Goal: Transaction & Acquisition: Purchase product/service

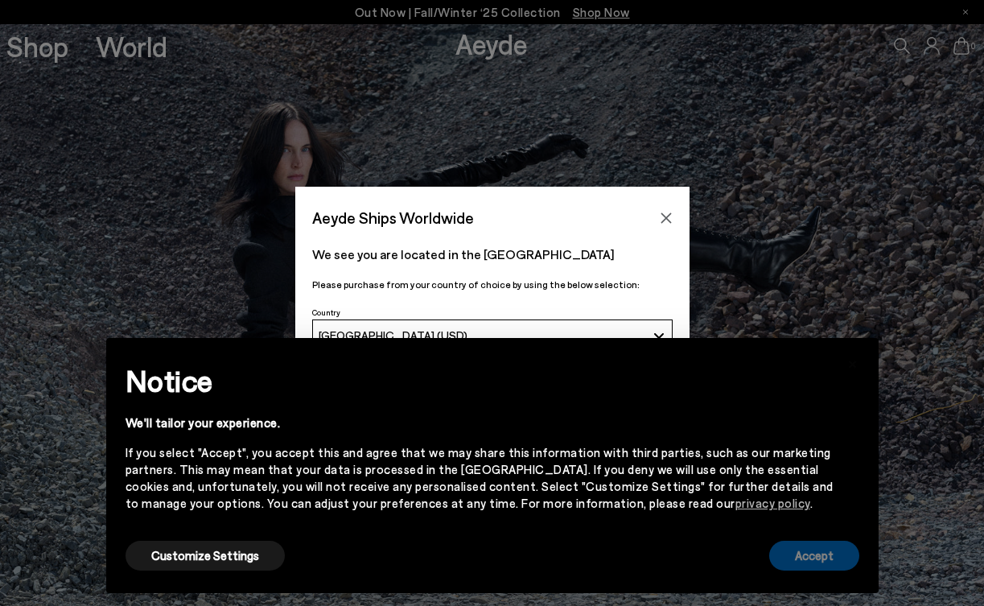
click at [810, 566] on button "Accept" at bounding box center [814, 556] width 90 height 30
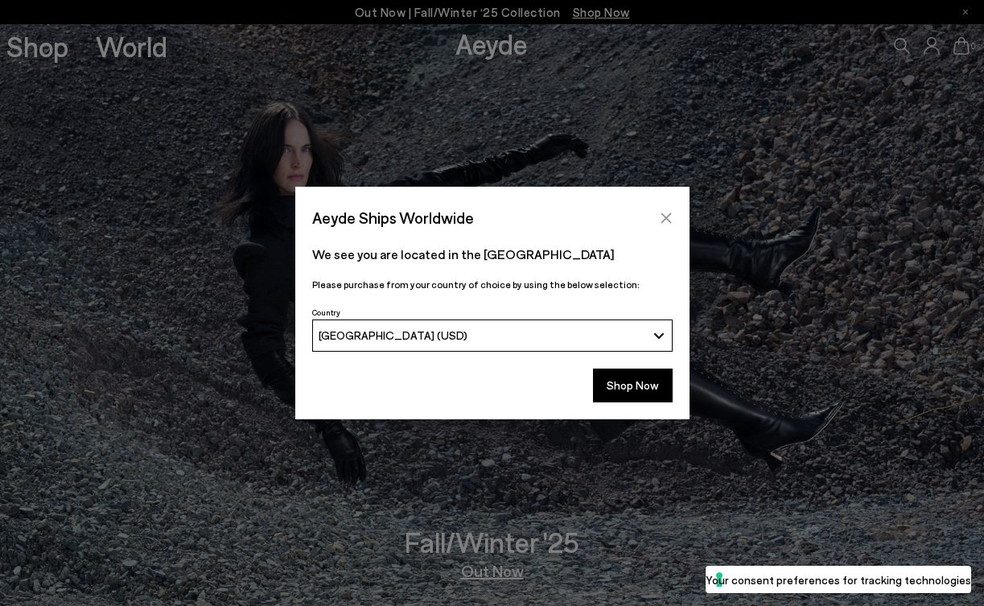
click at [664, 218] on icon "Close" at bounding box center [666, 218] width 13 height 13
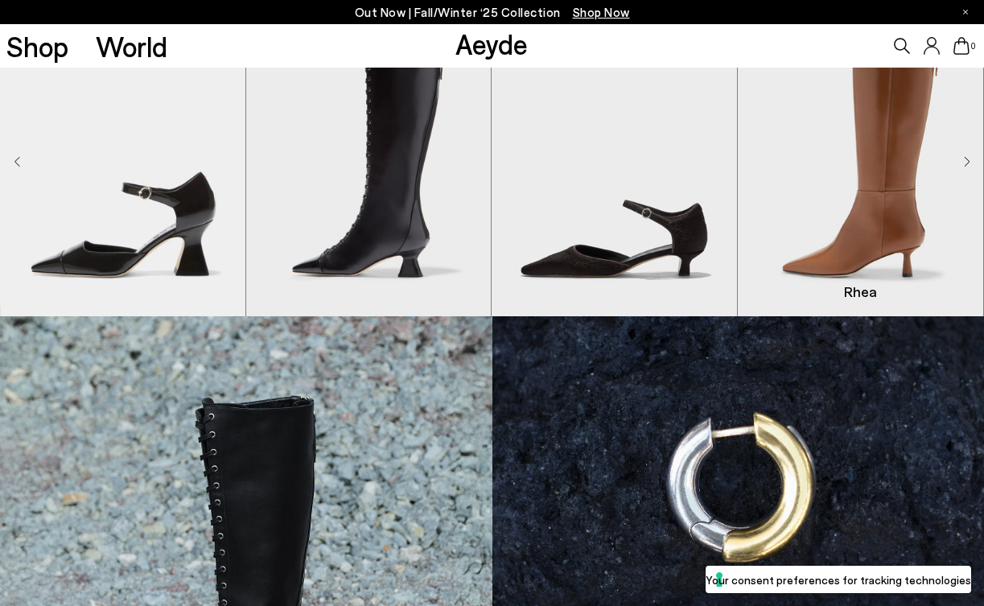
scroll to position [401, 0]
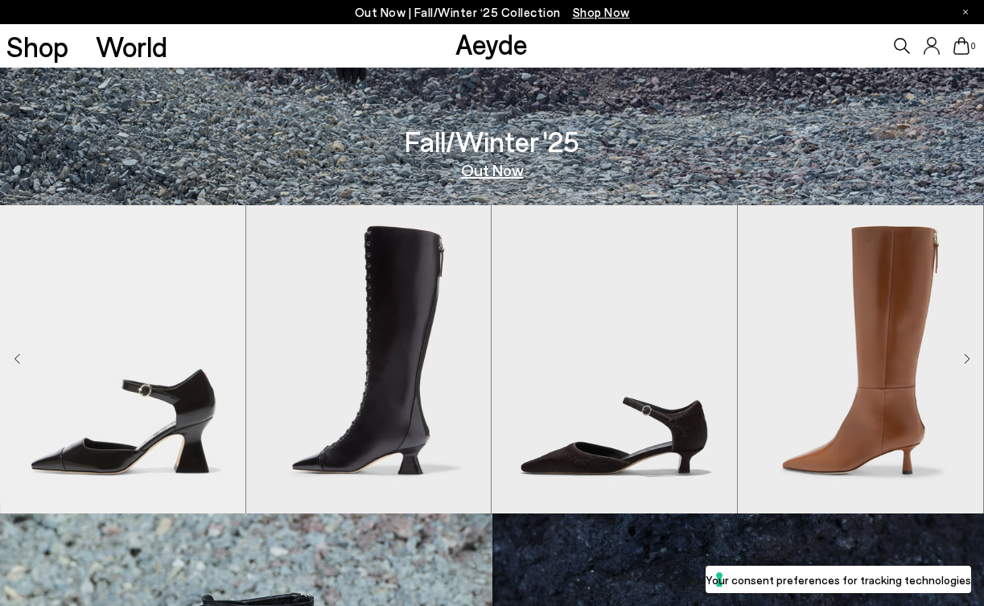
click at [970, 352] on div "Next slide" at bounding box center [967, 359] width 6 height 19
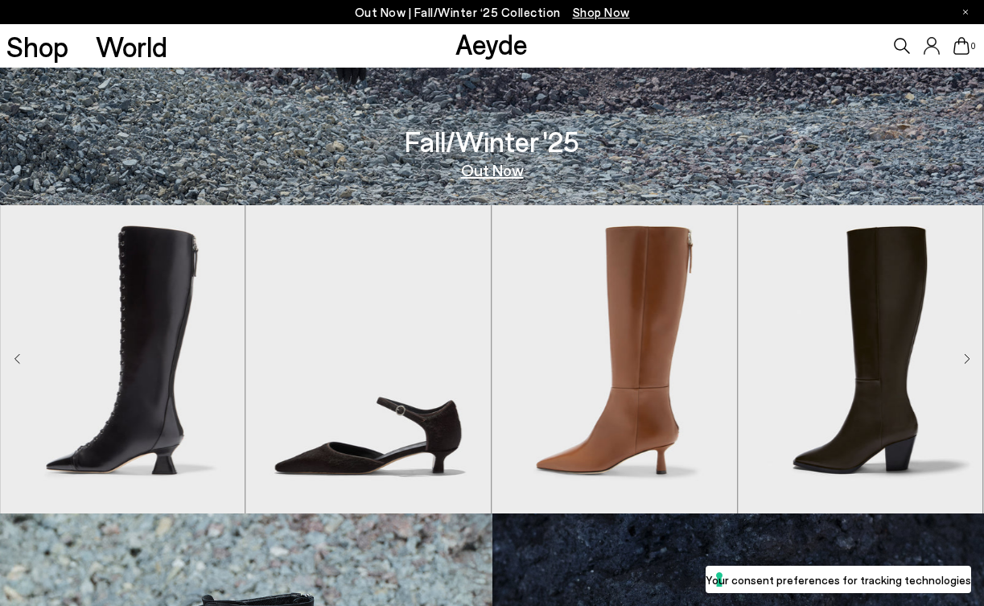
click at [970, 352] on div "Next slide" at bounding box center [967, 359] width 6 height 19
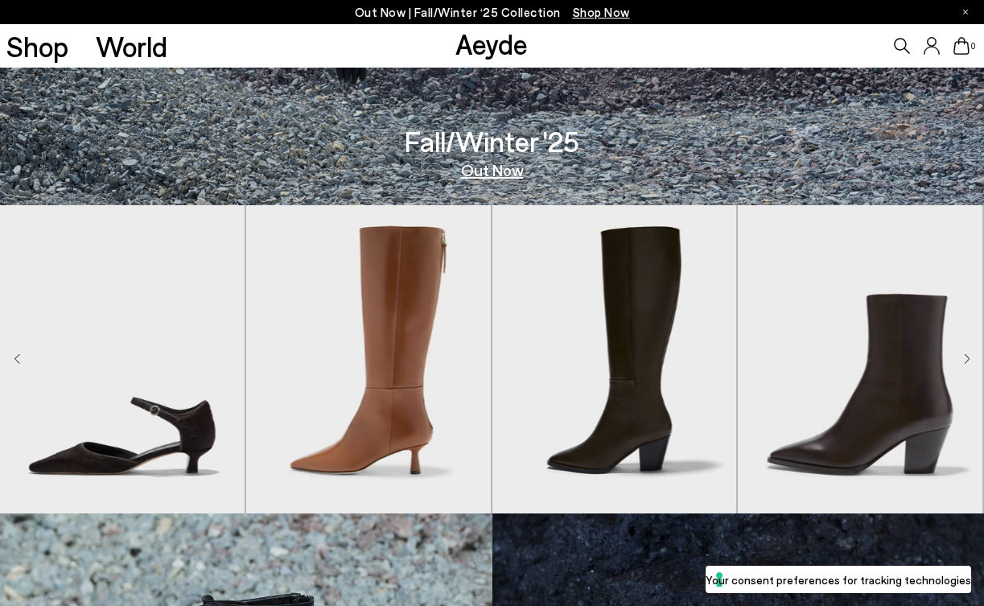
click at [970, 352] on div "Next slide" at bounding box center [967, 359] width 6 height 19
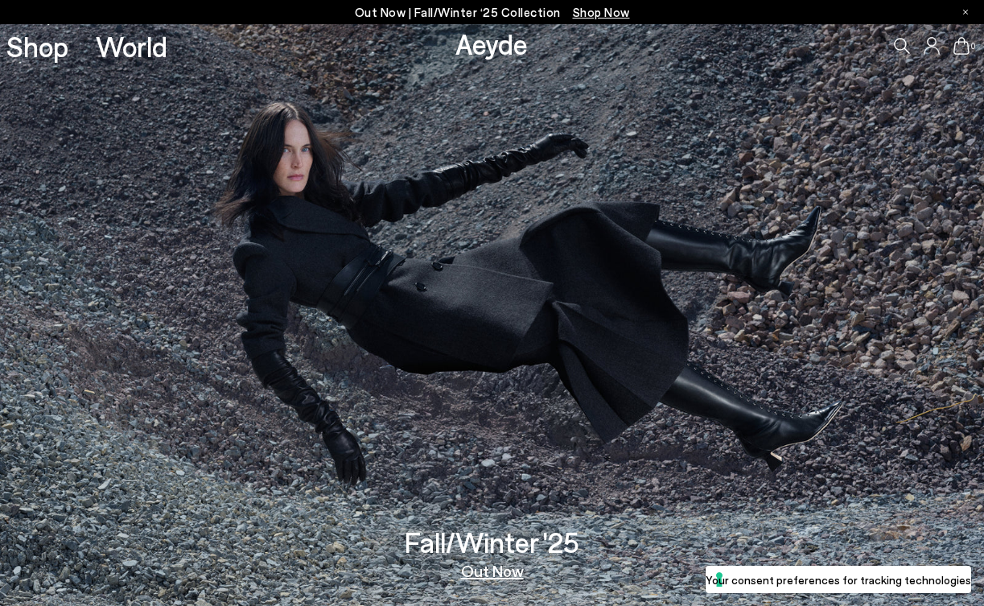
scroll to position [0, 0]
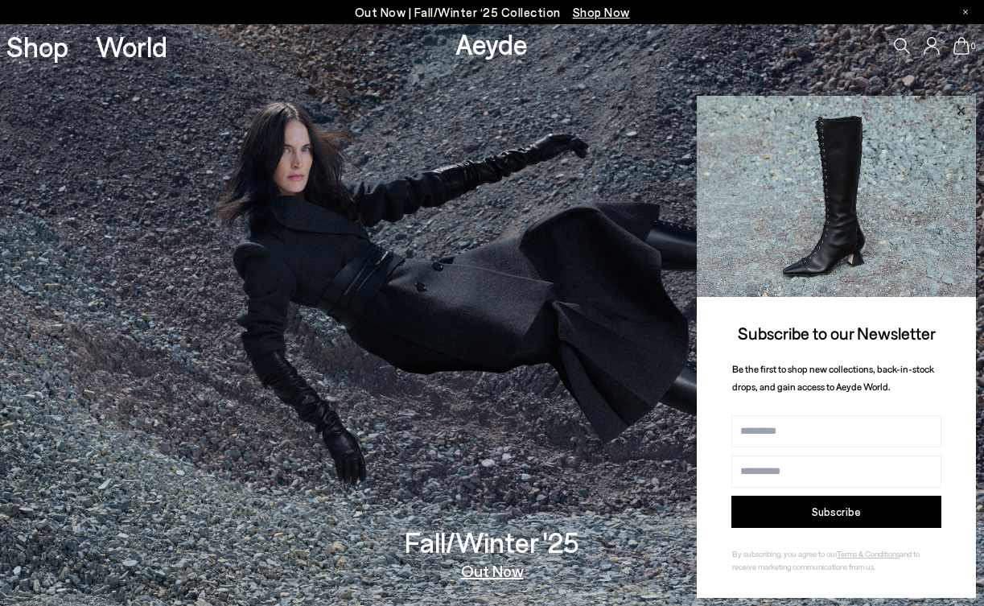
click at [963, 113] on icon at bounding box center [961, 110] width 8 height 8
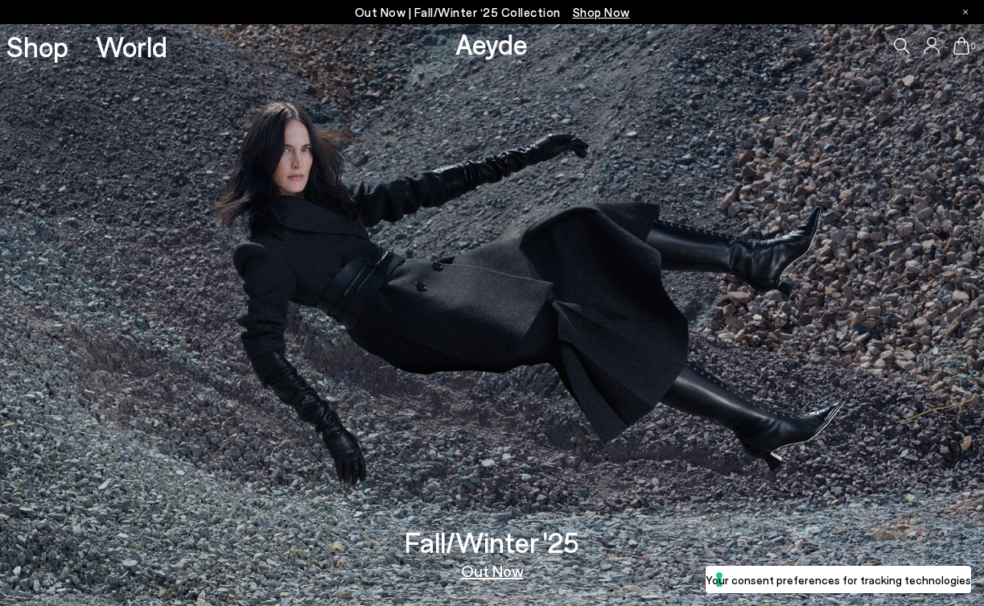
click at [964, 331] on img at bounding box center [492, 315] width 984 height 582
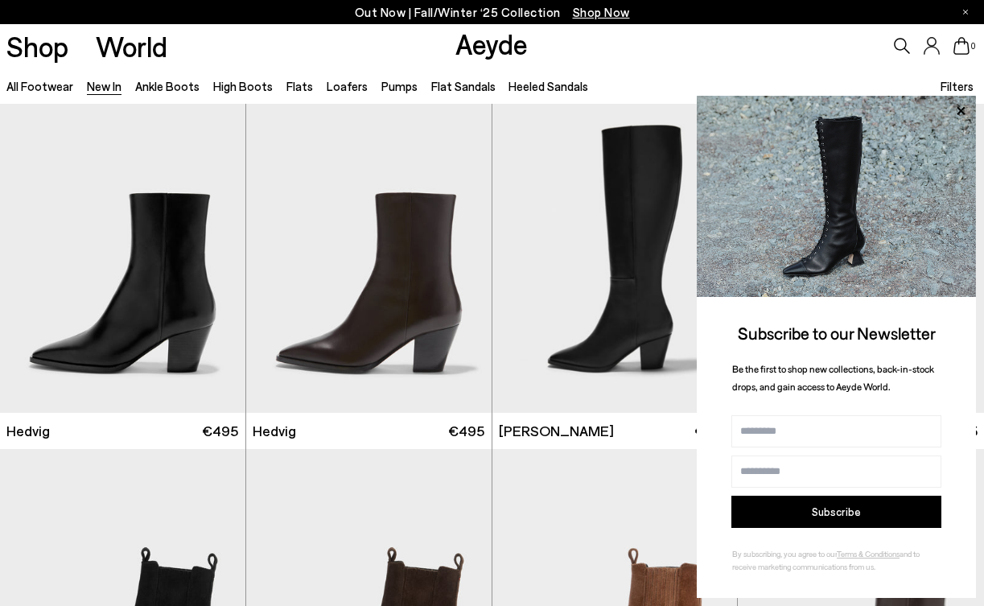
click at [628, 67] on div "Shop World Aeyde 0" at bounding box center [492, 45] width 984 height 43
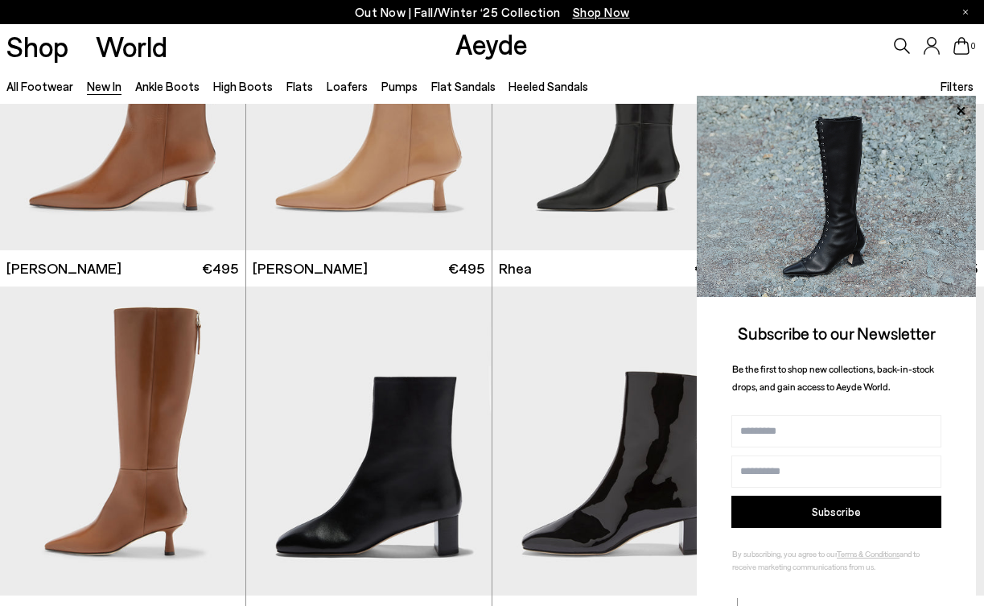
scroll to position [2641, 0]
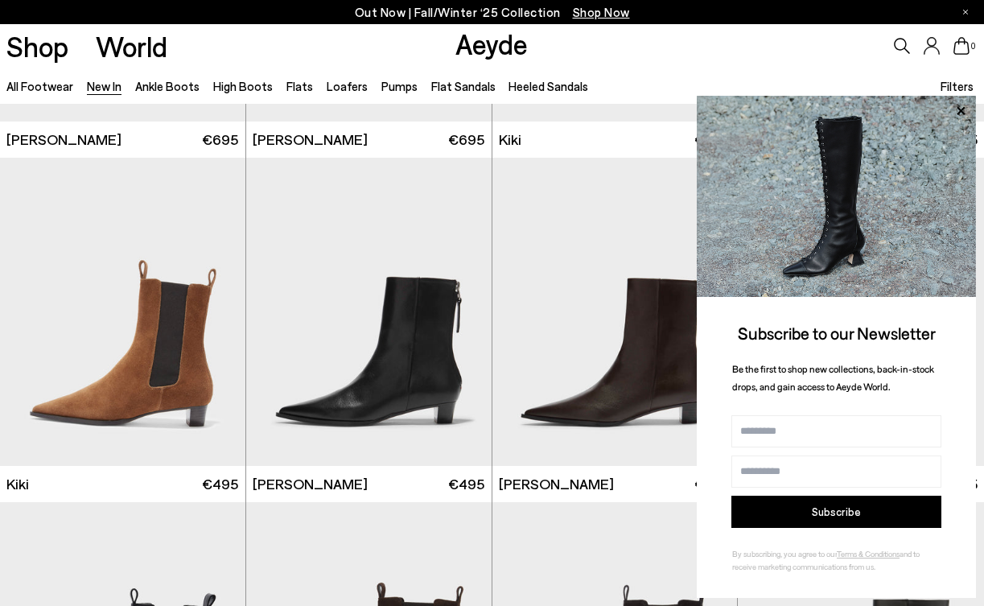
scroll to position [5152, 0]
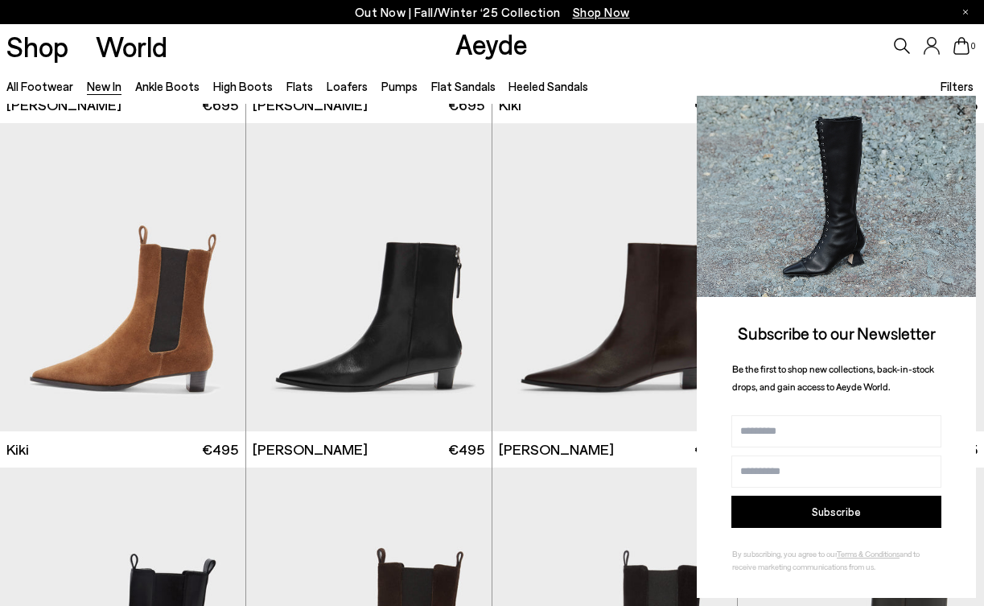
click at [958, 110] on icon at bounding box center [960, 111] width 21 height 21
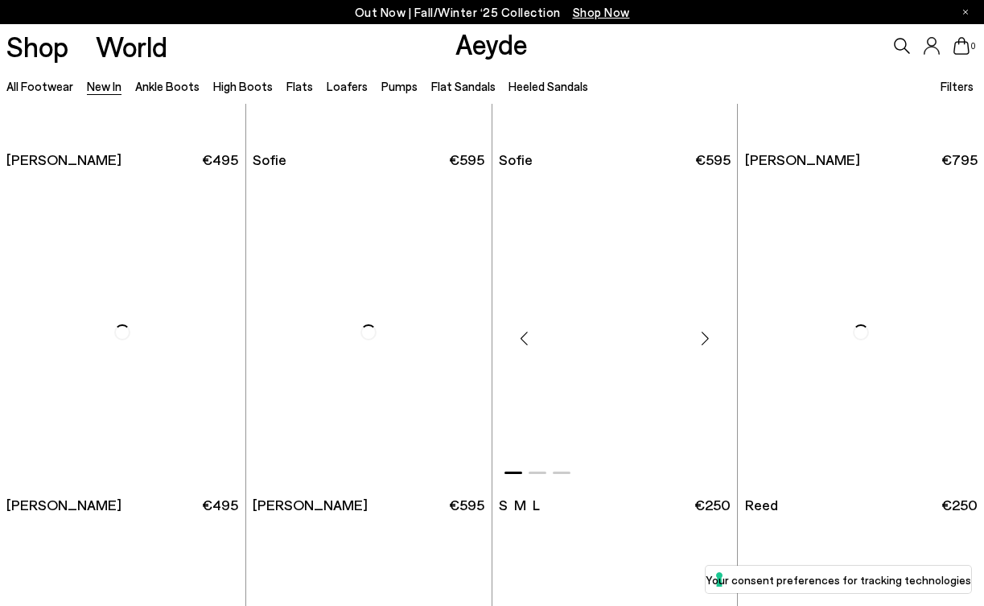
scroll to position [8216, 0]
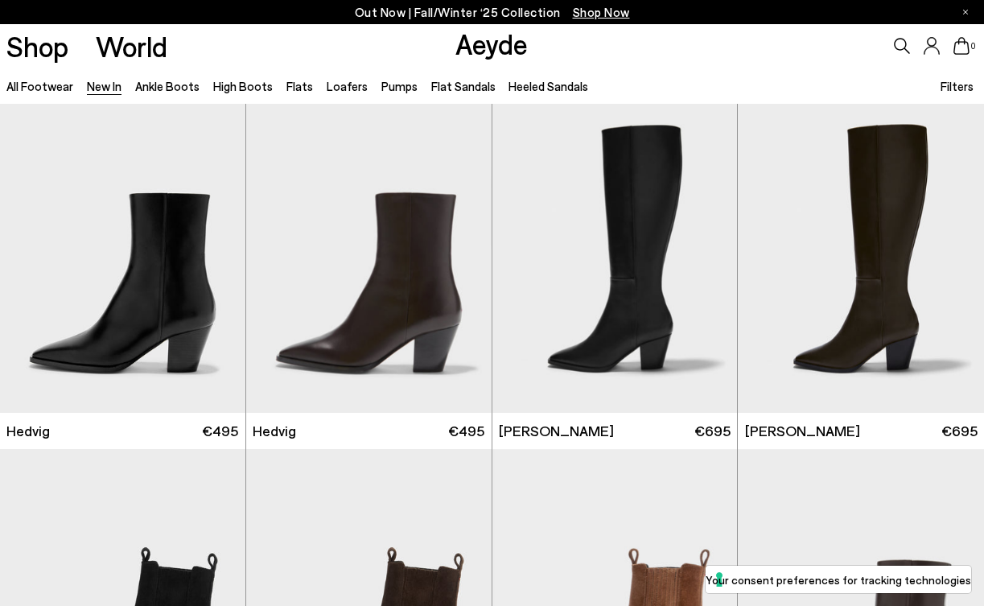
click at [577, 16] on span "Shop Now" at bounding box center [601, 12] width 57 height 14
